Goal: Register for event/course

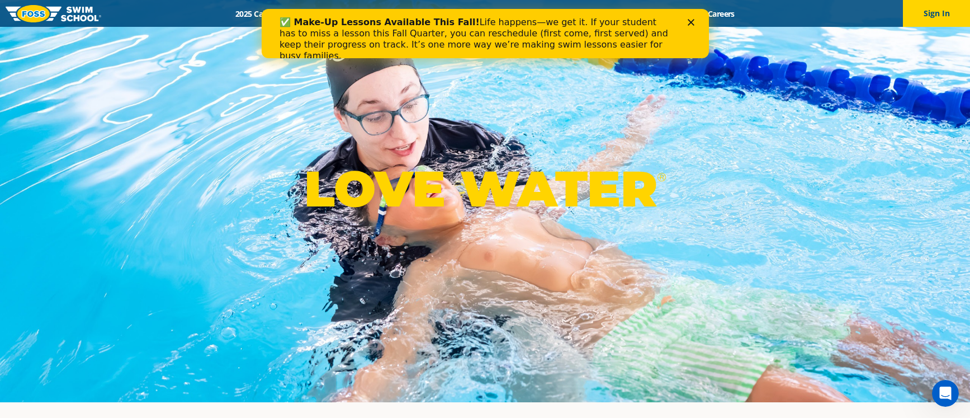
scroll to position [16, 0]
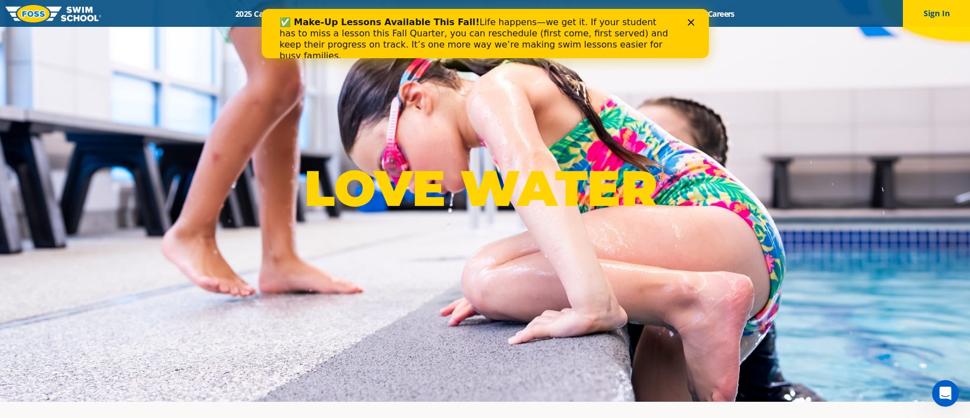
click at [692, 23] on icon "Close" at bounding box center [690, 22] width 7 height 7
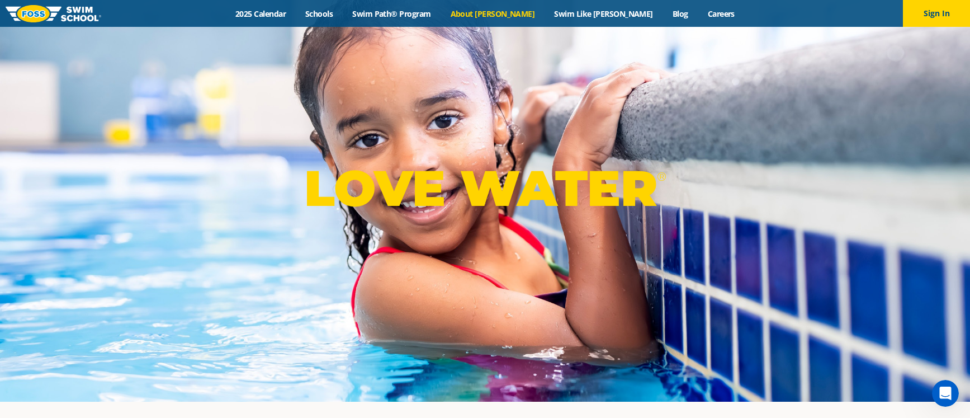
click at [519, 16] on link "About [PERSON_NAME]" at bounding box center [492, 13] width 104 height 11
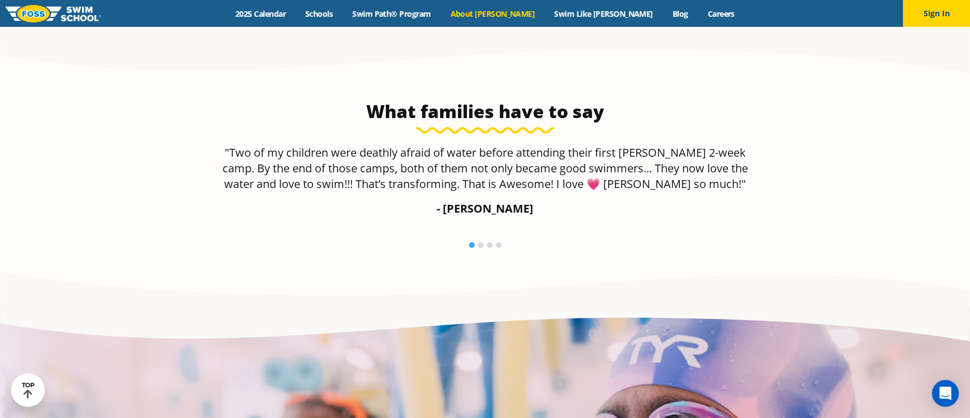
scroll to position [1856, 0]
click at [481, 242] on li at bounding box center [481, 245] width 6 height 6
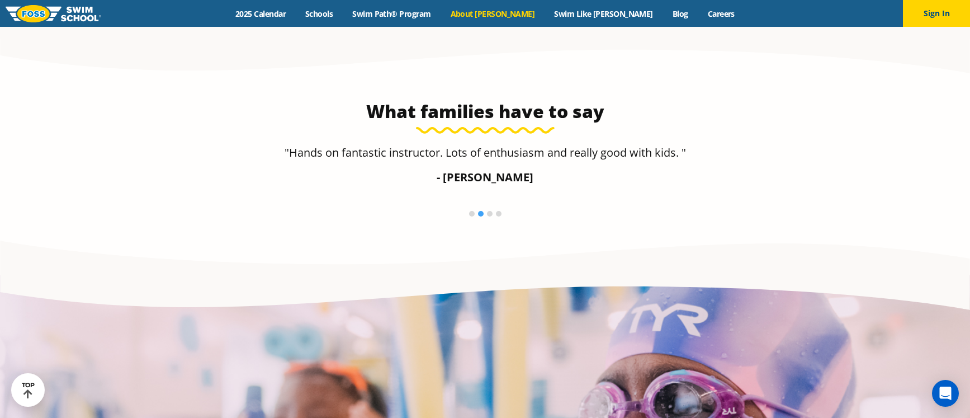
click at [490, 211] on li at bounding box center [490, 214] width 6 height 6
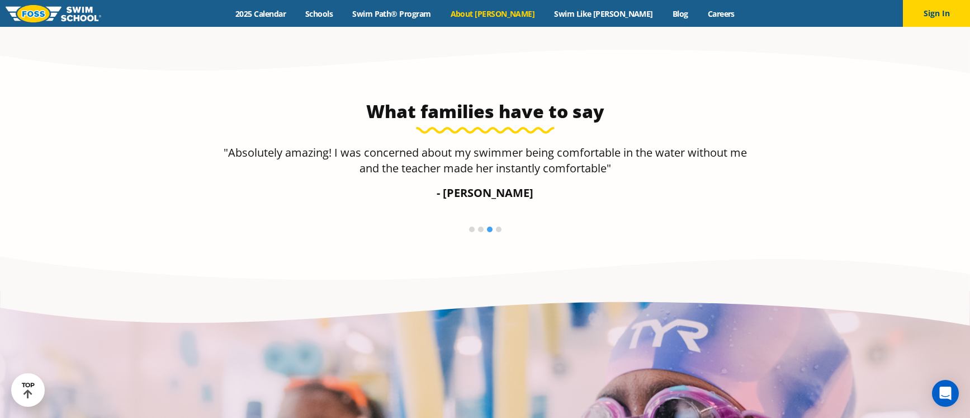
click at [500, 226] on li at bounding box center [499, 229] width 6 height 6
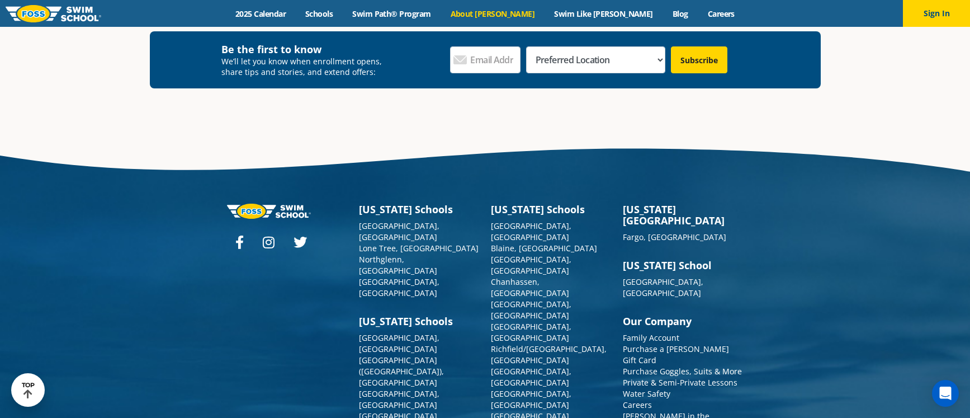
scroll to position [2985, 0]
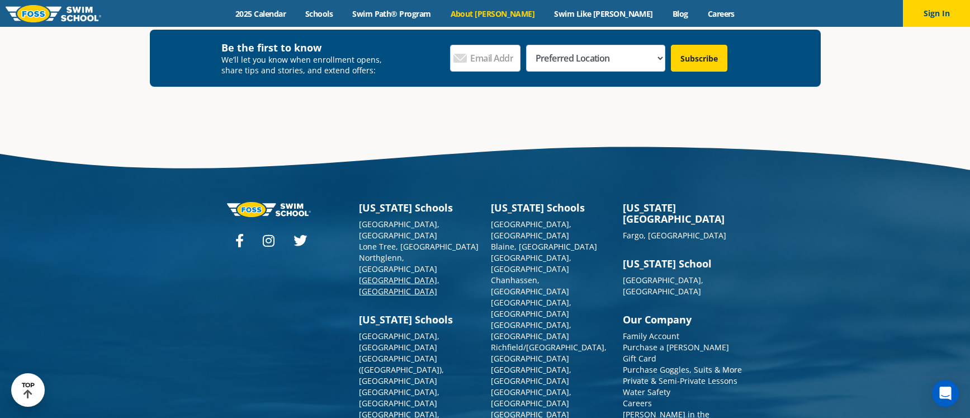
click at [395, 274] on link "[GEOGRAPHIC_DATA], [GEOGRAPHIC_DATA]" at bounding box center [399, 285] width 80 height 22
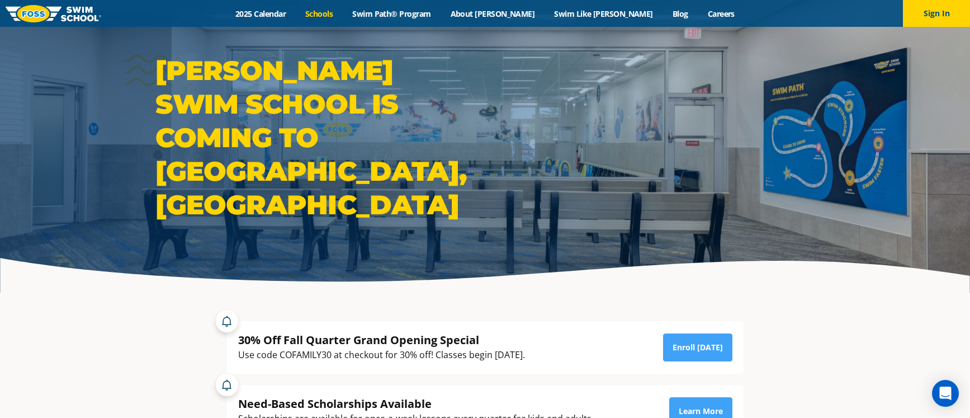
click at [343, 12] on link "Schools" at bounding box center [319, 13] width 47 height 11
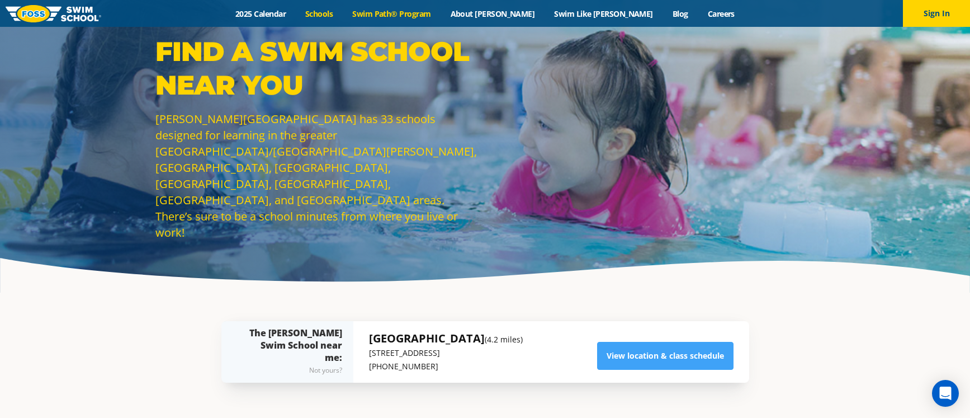
click at [440, 13] on link "Swim Path® Program" at bounding box center [392, 13] width 98 height 11
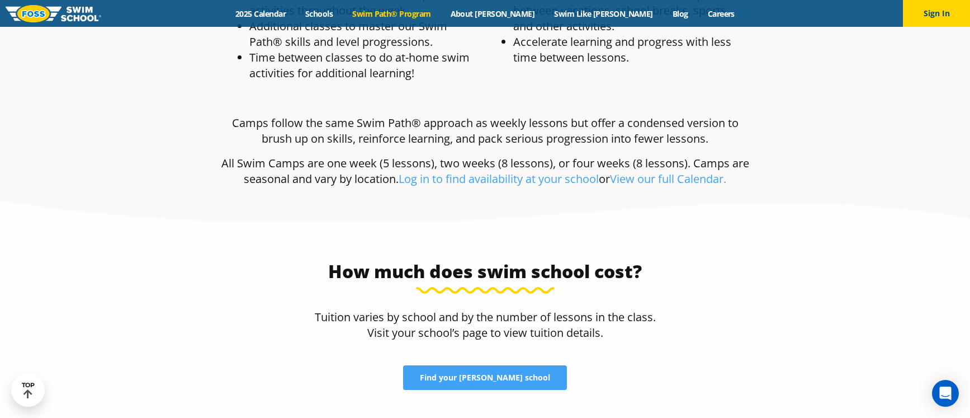
scroll to position [2201, 0]
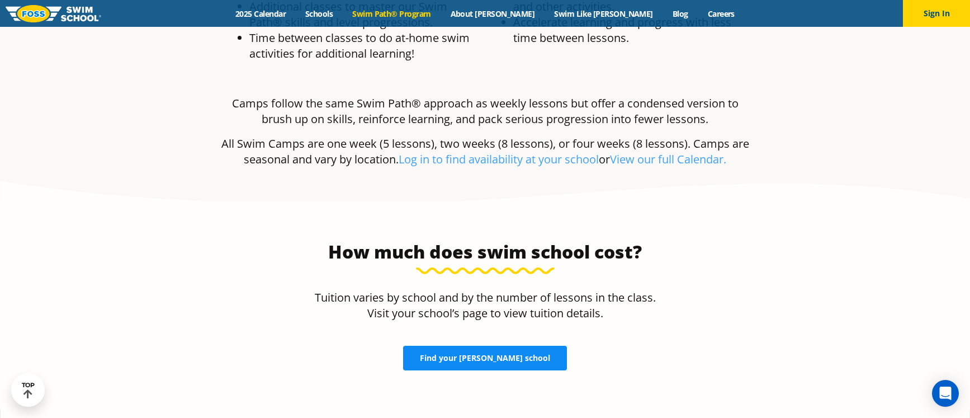
click at [518, 354] on span "Find your [PERSON_NAME] school" at bounding box center [485, 358] width 130 height 8
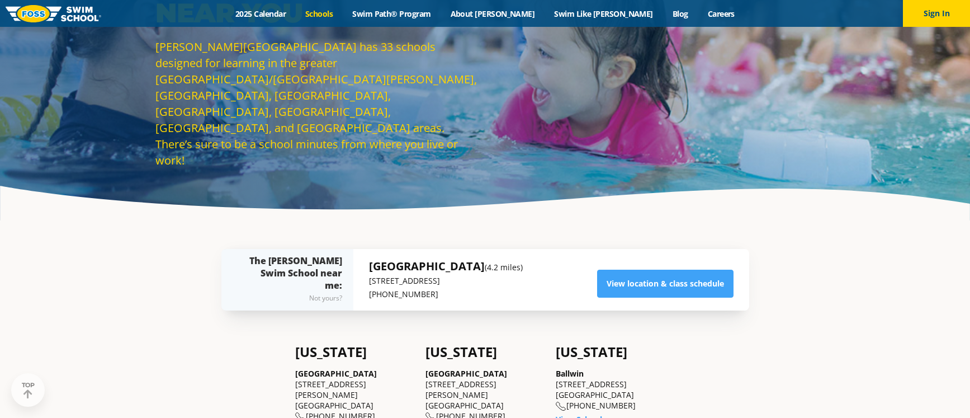
scroll to position [78, 0]
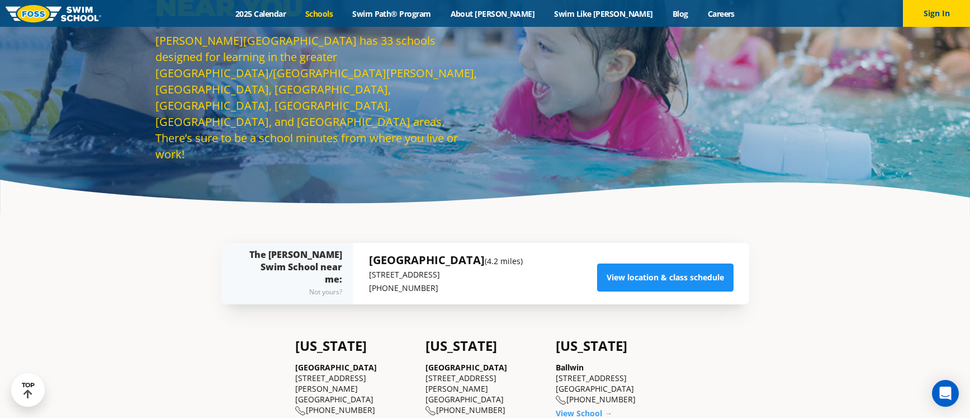
click at [684, 282] on link "View location & class schedule" at bounding box center [665, 277] width 136 height 28
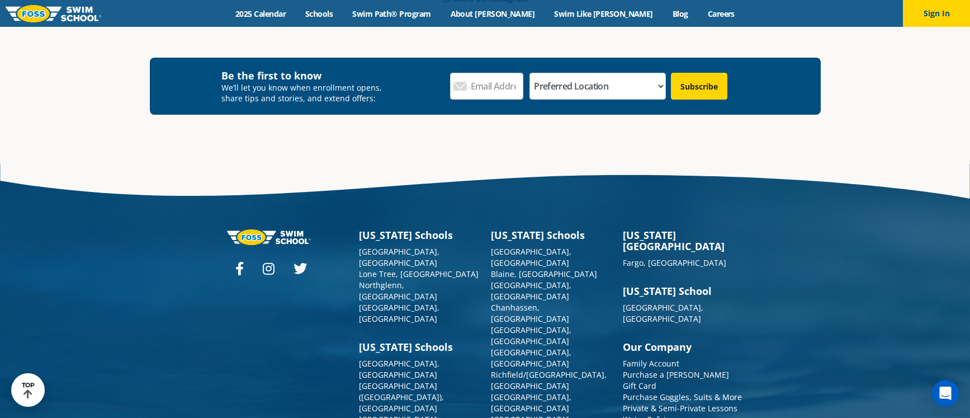
scroll to position [4357, 0]
